Goal: Information Seeking & Learning: Learn about a topic

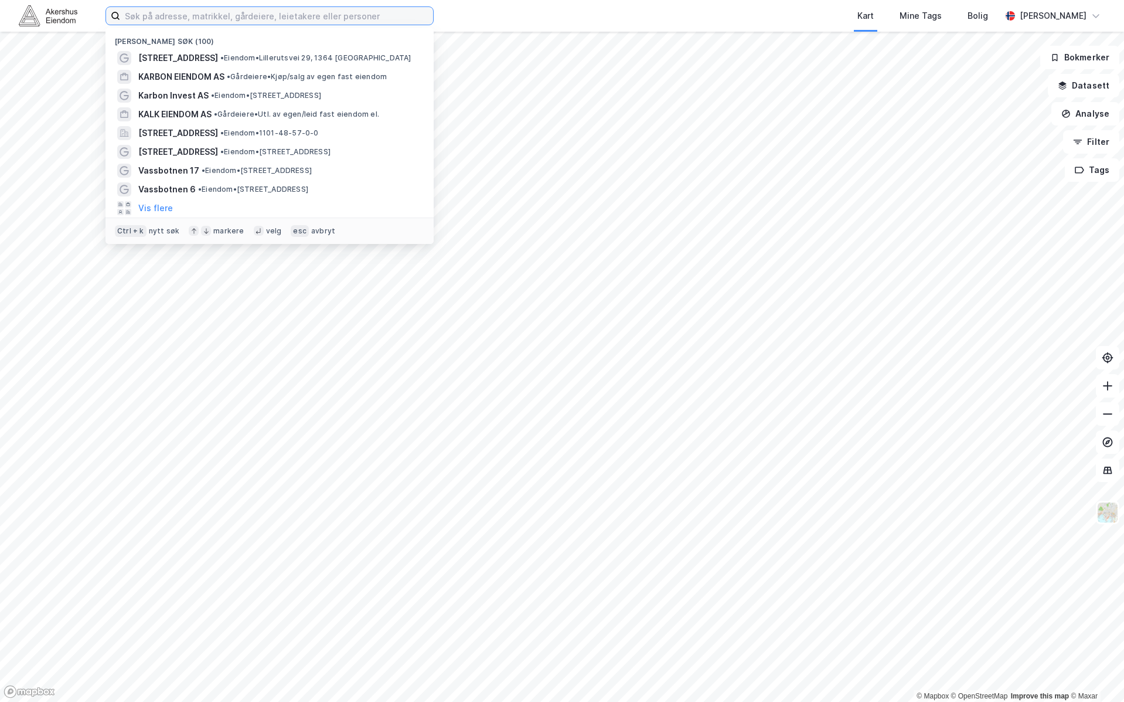
click at [195, 18] on input at bounding box center [276, 16] width 313 height 18
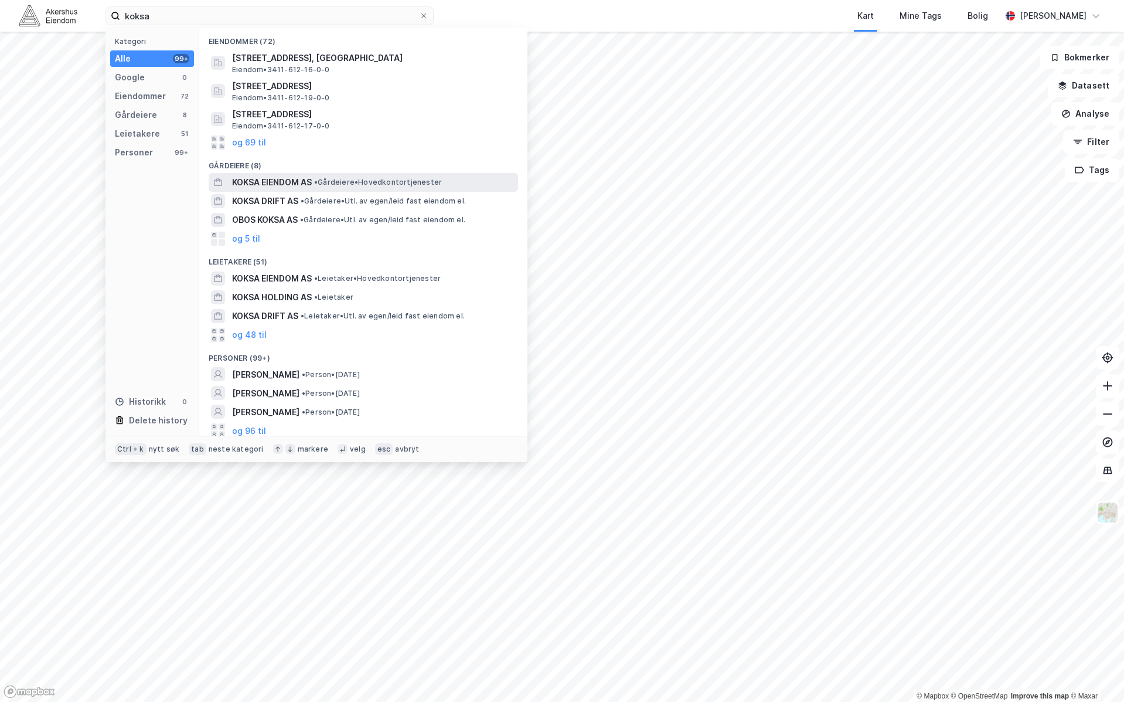
click at [276, 181] on span "KOKSA EIENDOM AS" at bounding box center [272, 182] width 80 height 14
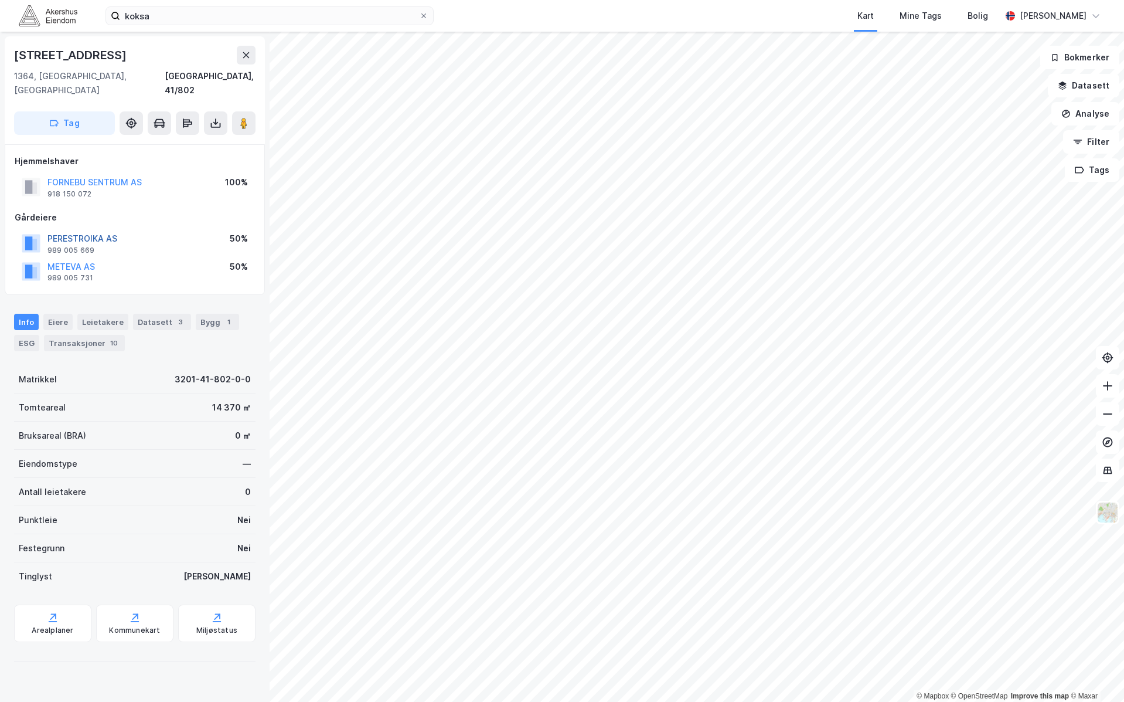
click at [0, 0] on button "PERESTROIKA AS" at bounding box center [0, 0] width 0 height 0
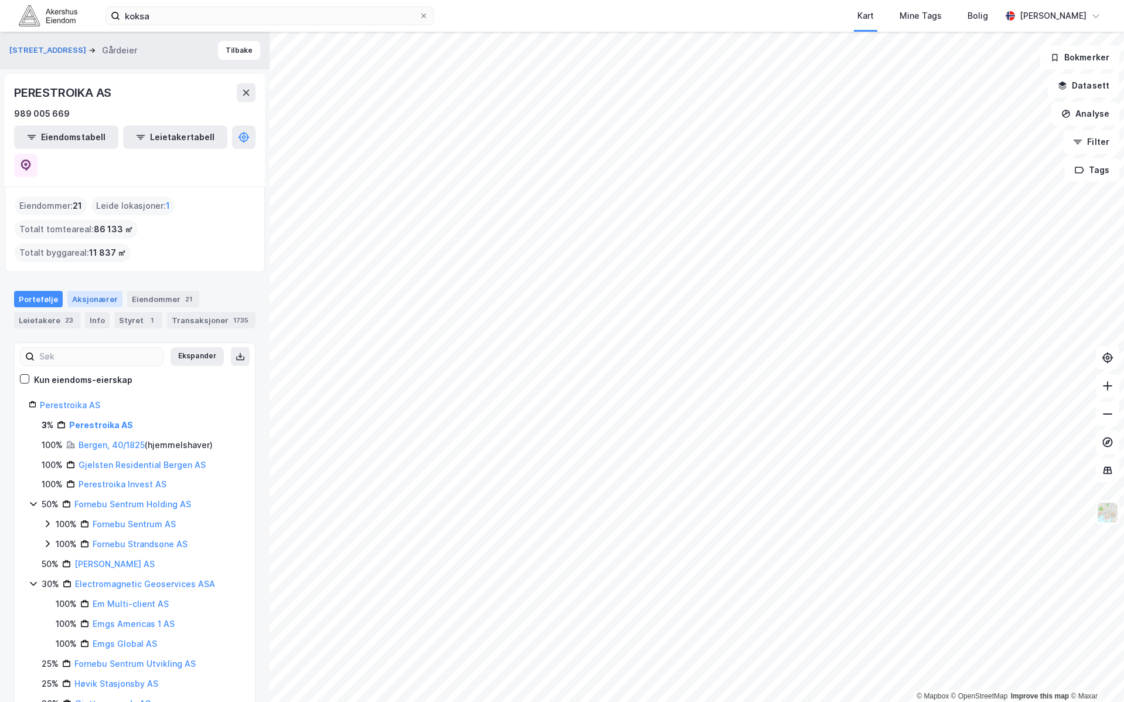
click at [107, 291] on div "Aksjonærer" at bounding box center [94, 299] width 55 height 16
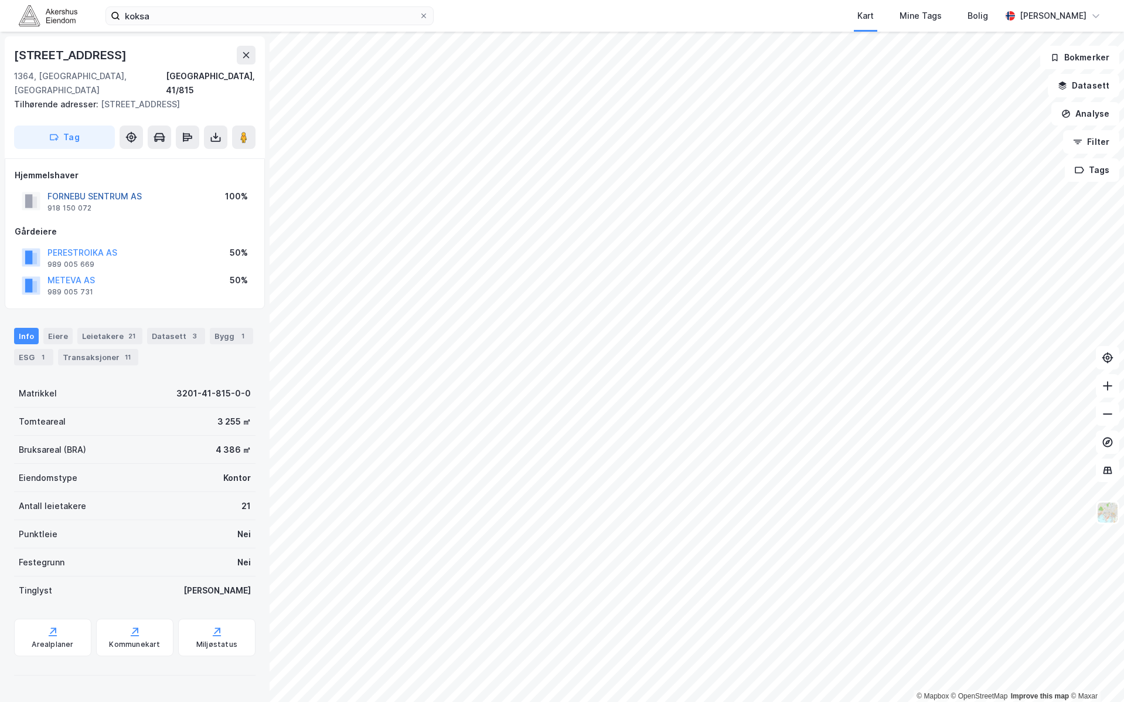
click at [0, 0] on button "FORNEBU SENTRUM AS" at bounding box center [0, 0] width 0 height 0
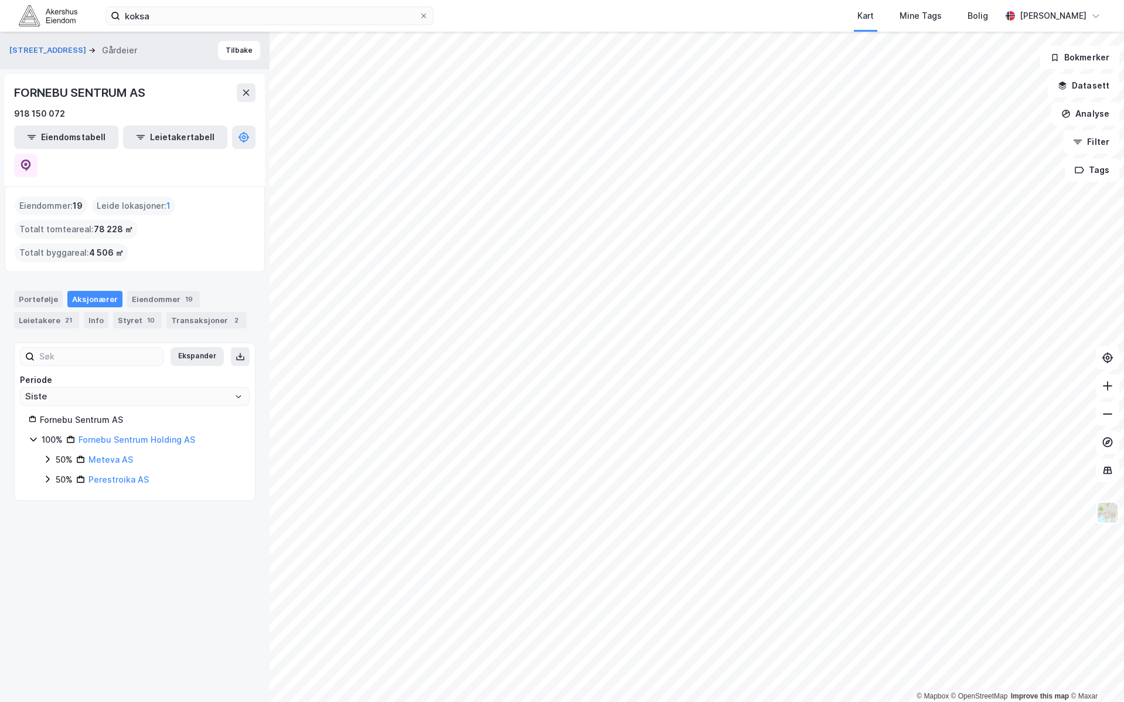
click at [44, 474] on icon at bounding box center [47, 478] width 9 height 9
click at [49, 454] on icon at bounding box center [47, 458] width 9 height 9
click at [107, 454] on link "Meteva AS" at bounding box center [111, 459] width 45 height 10
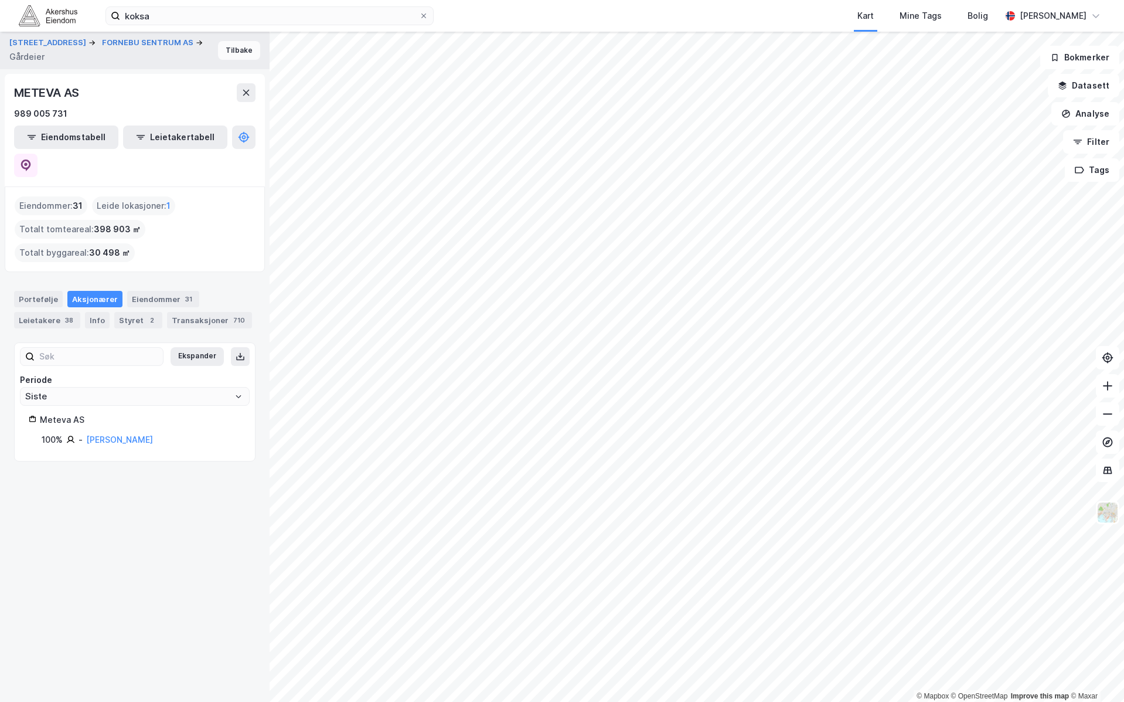
click at [225, 52] on button "Tilbake" at bounding box center [239, 50] width 42 height 19
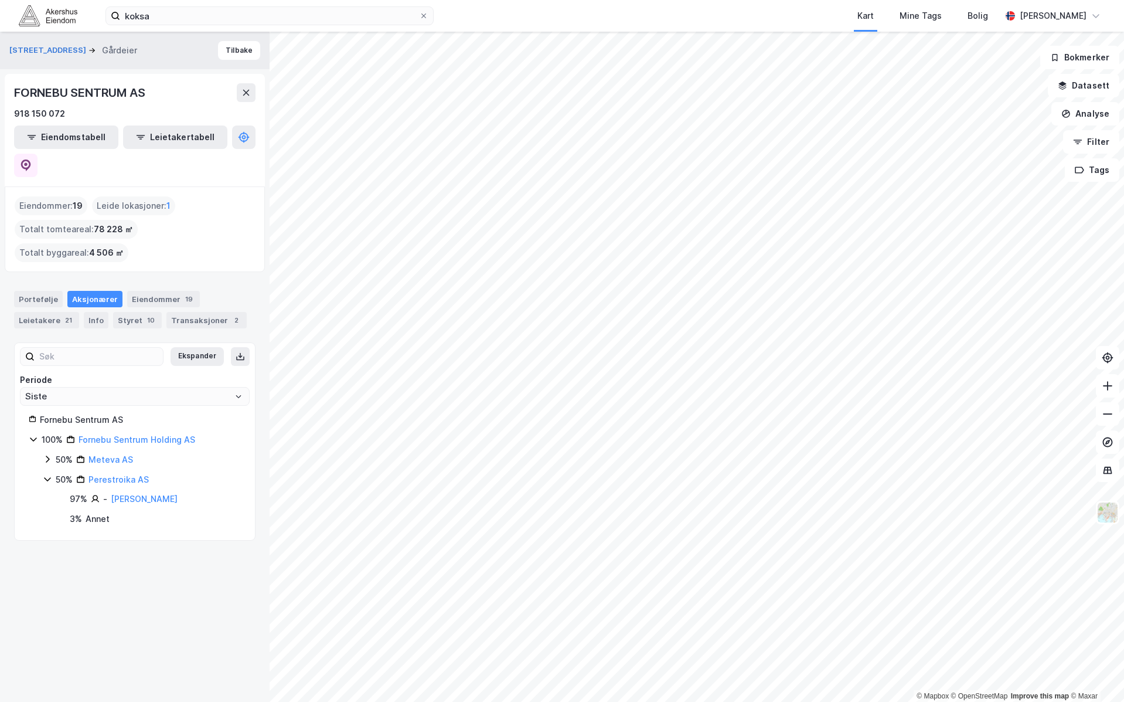
click at [49, 454] on icon at bounding box center [47, 458] width 9 height 9
drag, startPoint x: 59, startPoint y: 467, endPoint x: 124, endPoint y: 511, distance: 79.3
drag, startPoint x: 124, startPoint y: 511, endPoint x: 86, endPoint y: 493, distance: 42.7
drag, startPoint x: 86, startPoint y: 493, endPoint x: 94, endPoint y: 487, distance: 10.9
drag, startPoint x: 94, startPoint y: 487, endPoint x: 66, endPoint y: 481, distance: 28.7
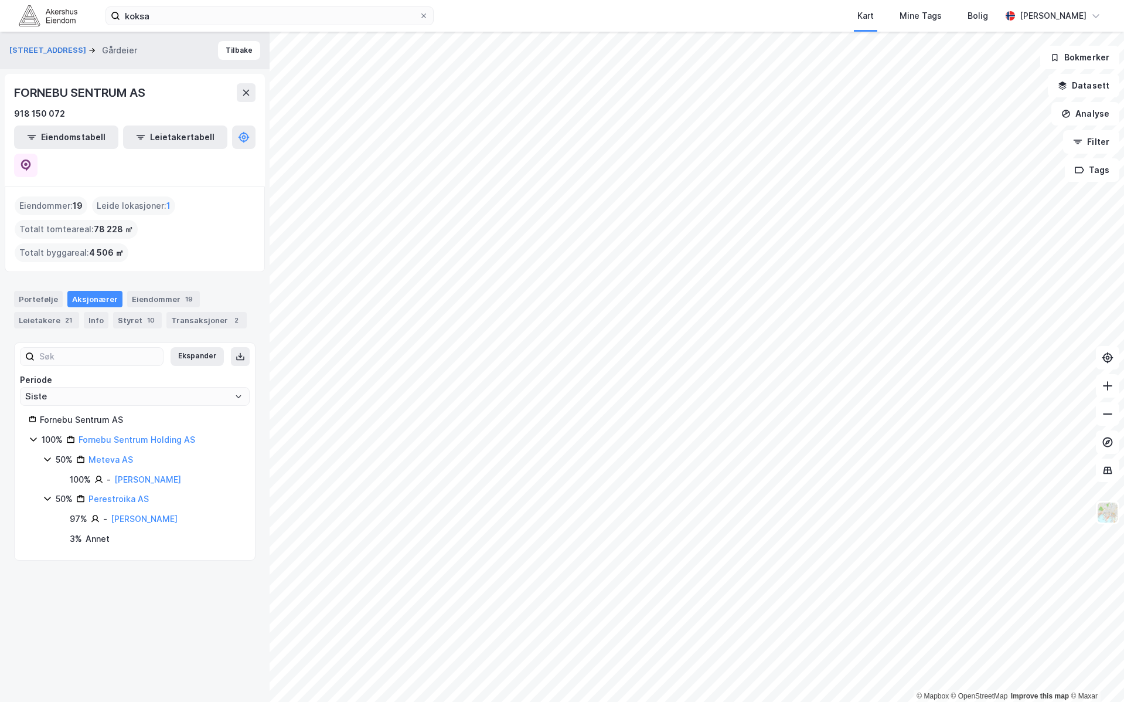
click at [26, 494] on div "Ekspander Periode Siste Fornebu Sentrum AS 100% Fornebu Sentrum Holding AS 50% …" at bounding box center [135, 451] width 242 height 219
click at [110, 494] on link "Perestroika AS" at bounding box center [119, 499] width 60 height 10
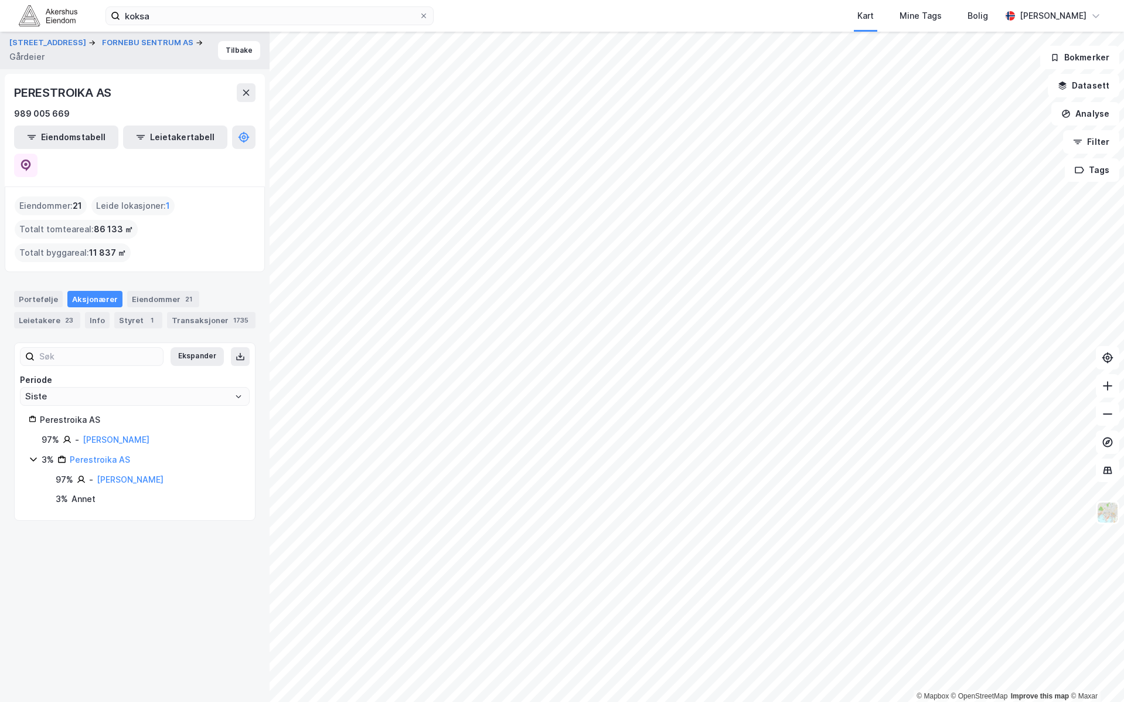
click at [79, 492] on div "Annet" at bounding box center [84, 499] width 24 height 14
click at [237, 46] on button "Tilbake" at bounding box center [239, 50] width 42 height 19
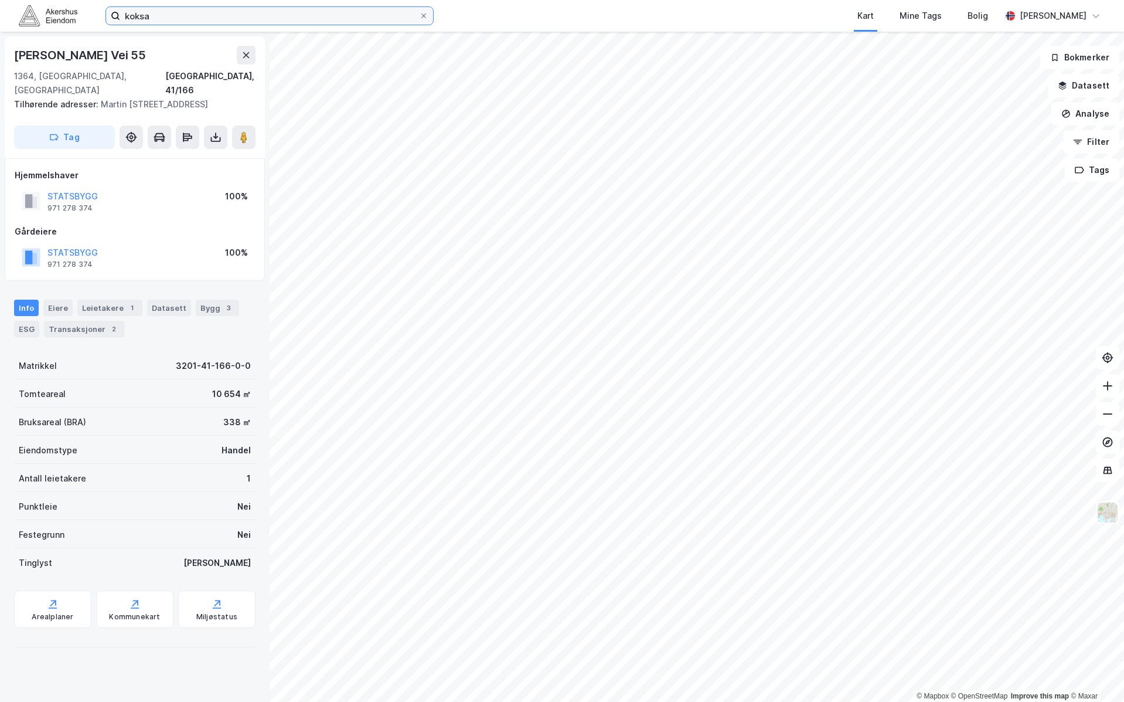
click at [347, 12] on input "koksa" at bounding box center [269, 16] width 299 height 18
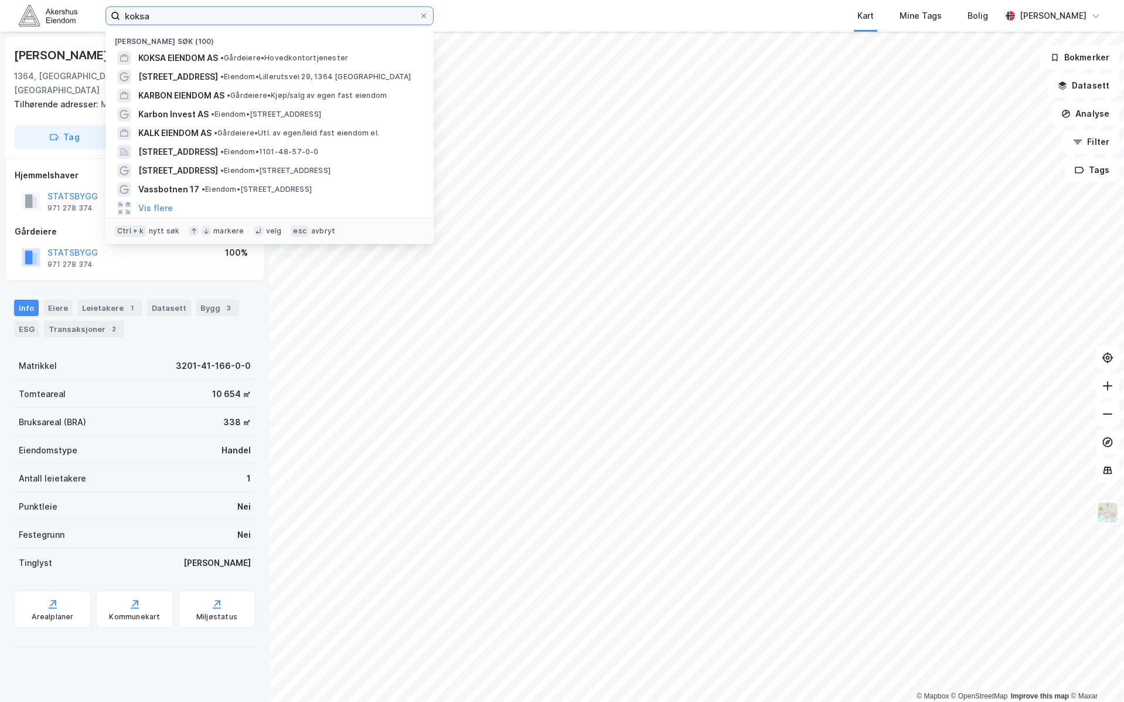
click at [347, 12] on input "koksa" at bounding box center [269, 16] width 299 height 18
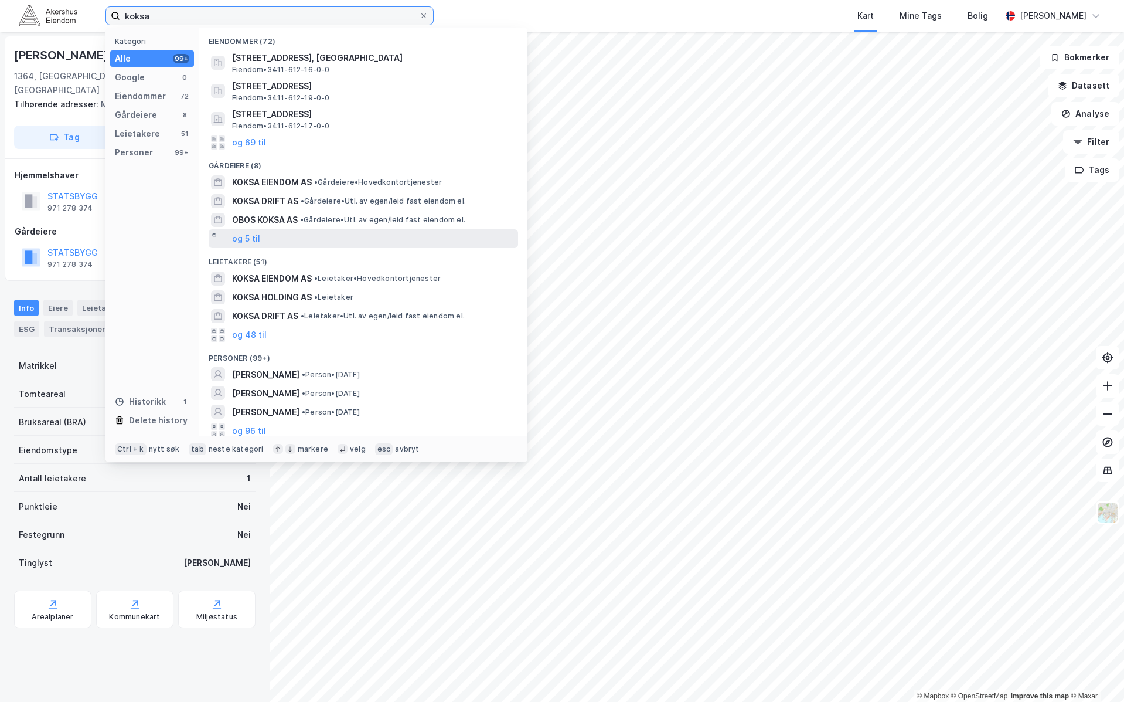
type input "koksa"
click at [267, 232] on div "og 5 til" at bounding box center [364, 238] width 310 height 19
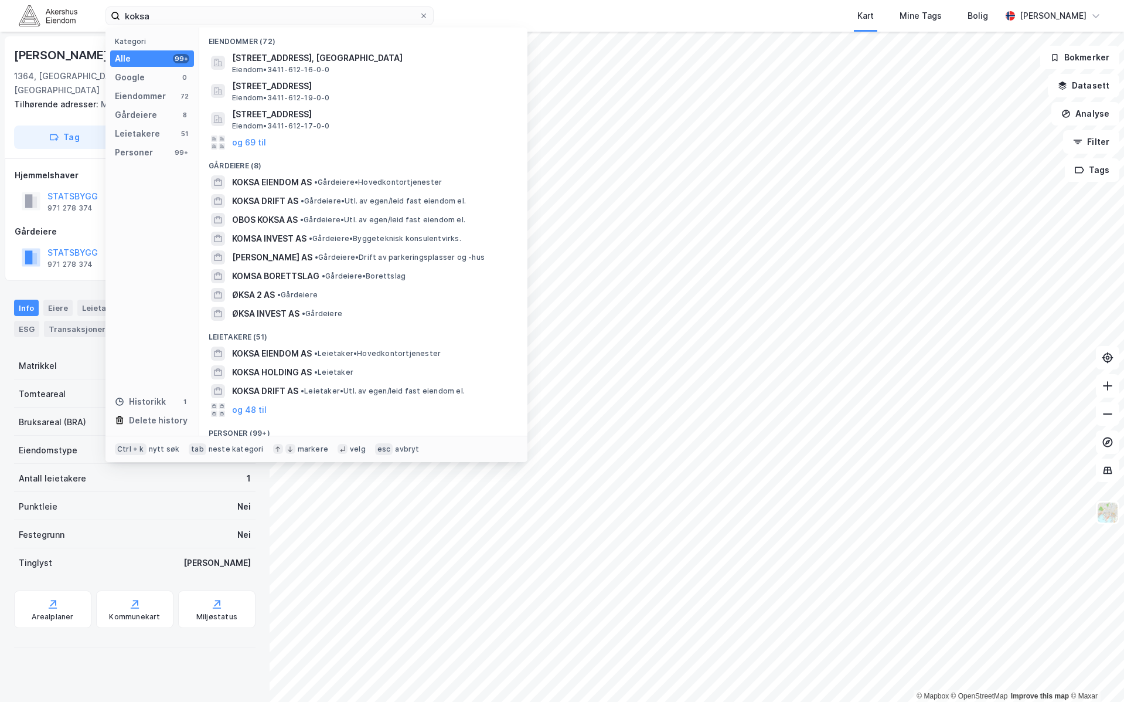
scroll to position [73, 0]
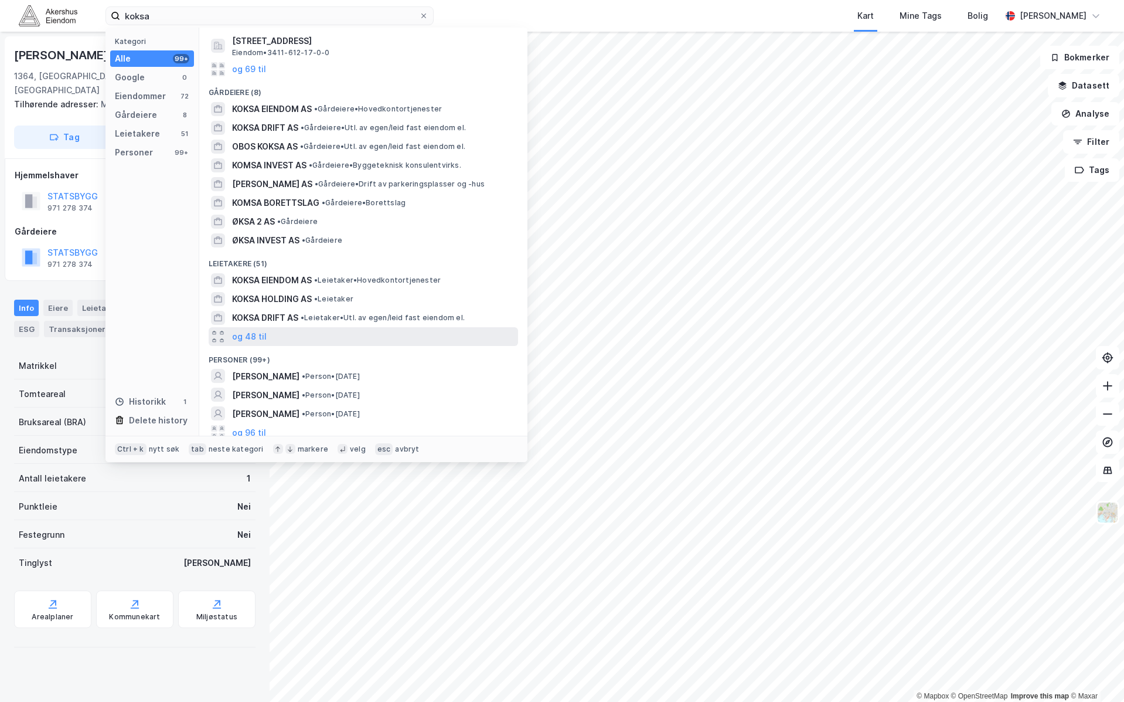
click at [340, 341] on div "og 48 til" at bounding box center [364, 336] width 310 height 19
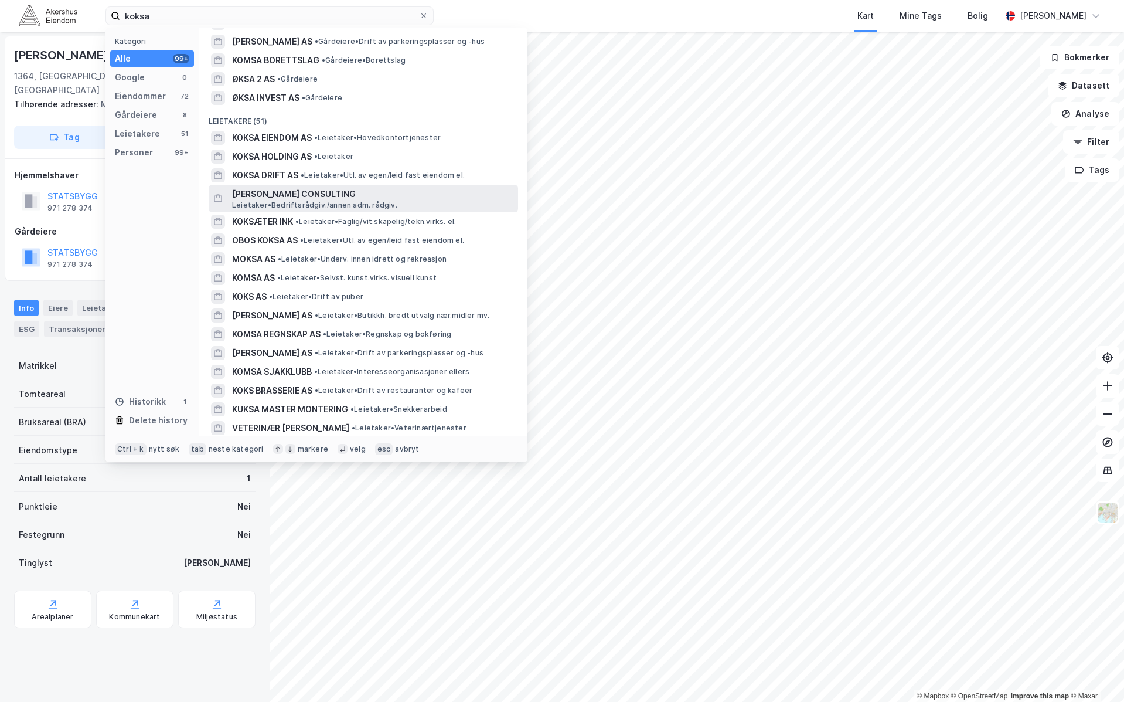
scroll to position [147, 0]
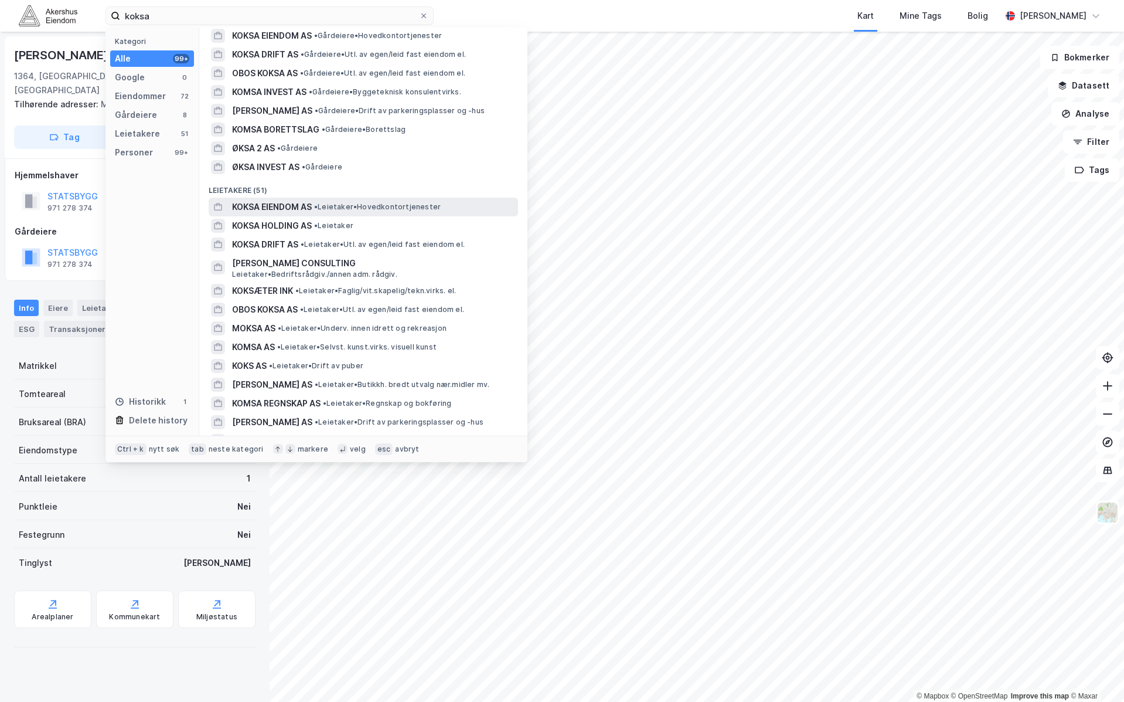
click at [454, 210] on div "KOKSA EIENDOM AS • Leietaker • Hovedkontortjenester" at bounding box center [374, 207] width 284 height 14
